Goal: Check status: Check status

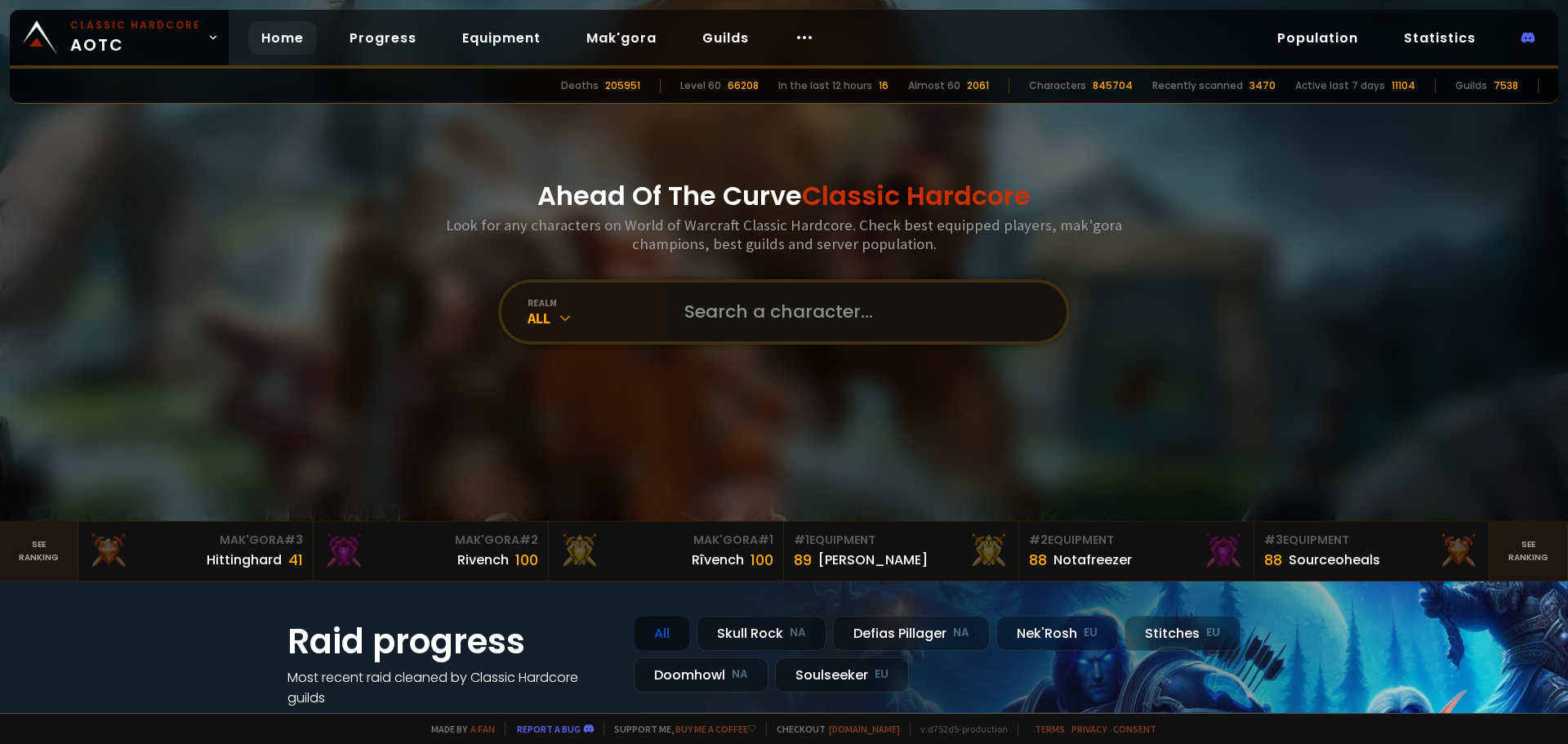
click at [697, 308] on input "text" at bounding box center [860, 312] width 372 height 59
type input "shadowmany"
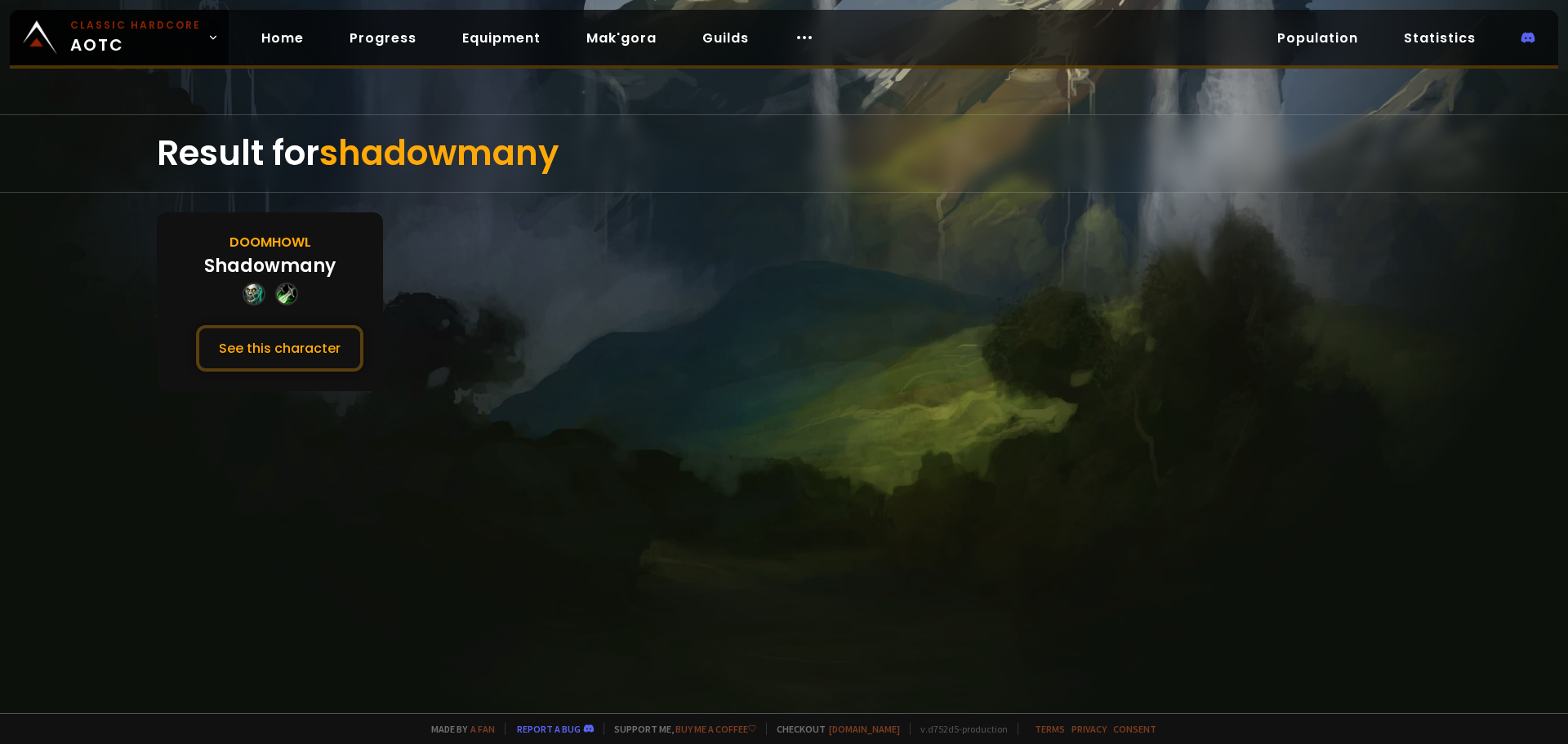
click at [309, 317] on div "Doomhowl Shadowmany See this character" at bounding box center [269, 301] width 226 height 179
click at [310, 318] on div "Doomhowl Shadowmany See this character" at bounding box center [269, 301] width 226 height 179
click at [313, 338] on button "See this character" at bounding box center [280, 348] width 168 height 47
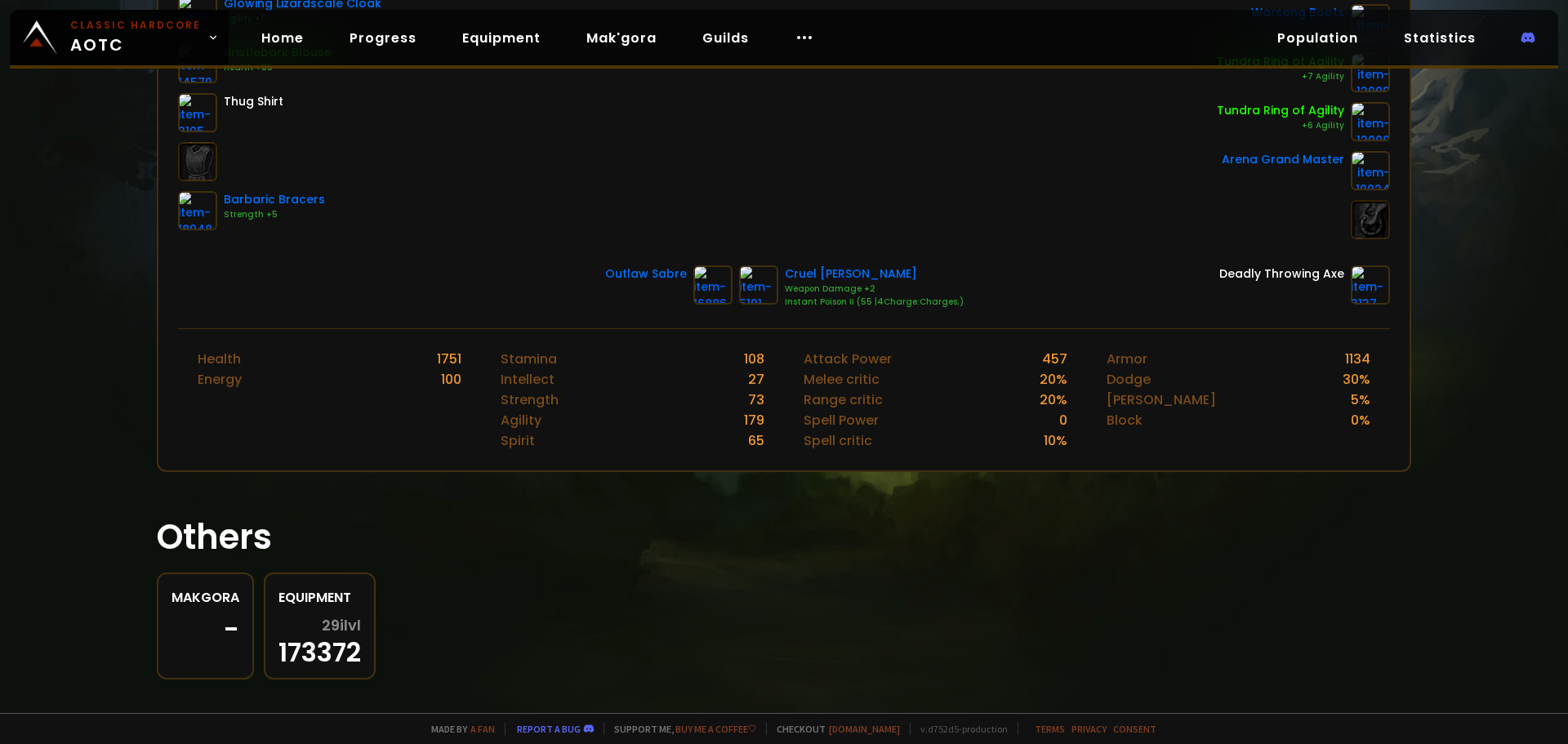
scroll to position [489, 0]
